Goal: Transaction & Acquisition: Purchase product/service

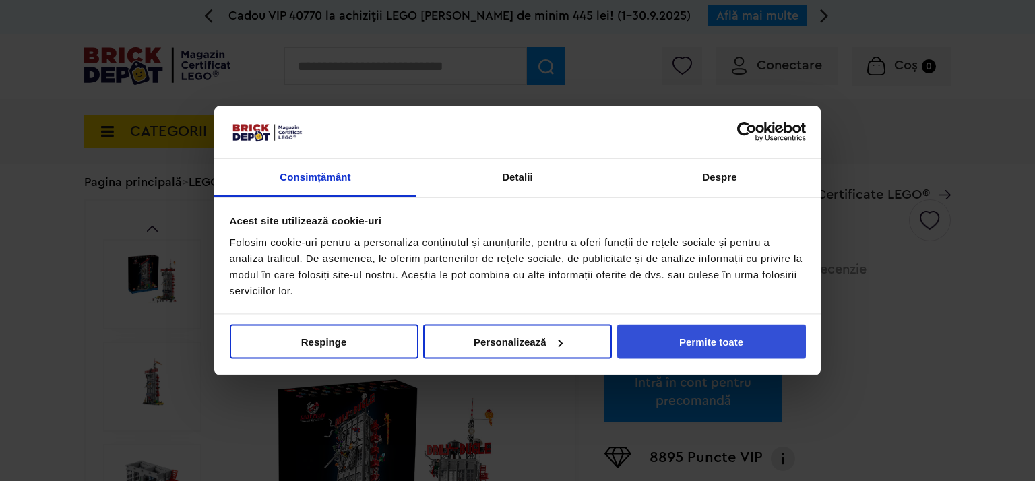
click at [736, 339] on button "Permite toate" at bounding box center [711, 342] width 189 height 34
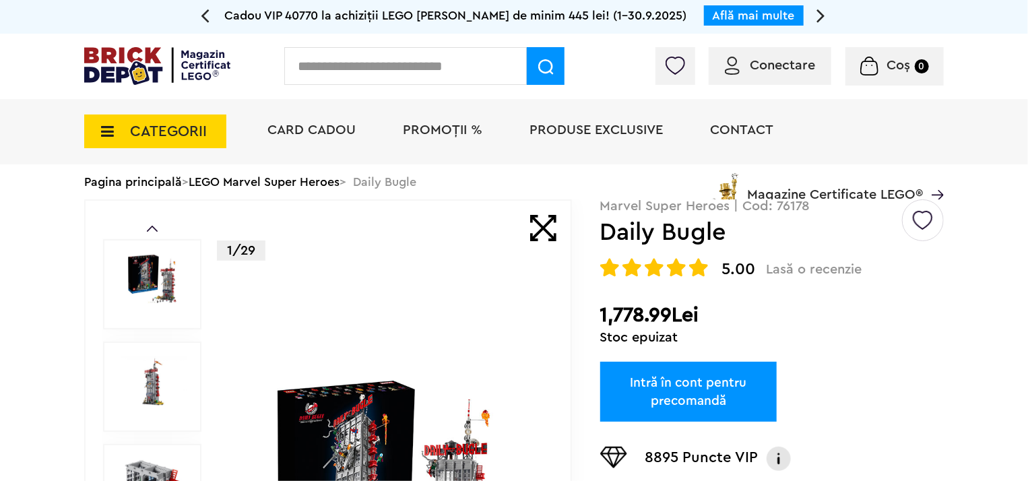
click at [677, 393] on link "Intră în cont pentru precomandă" at bounding box center [688, 392] width 177 height 60
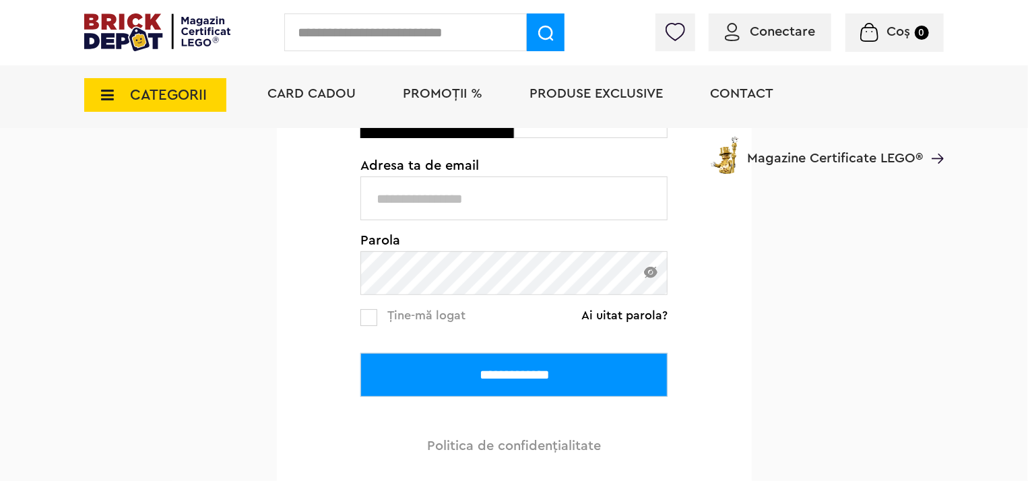
click at [455, 207] on input "text" at bounding box center [513, 198] width 307 height 44
click at [445, 220] on input "text" at bounding box center [513, 198] width 307 height 44
